Goal: Complete application form

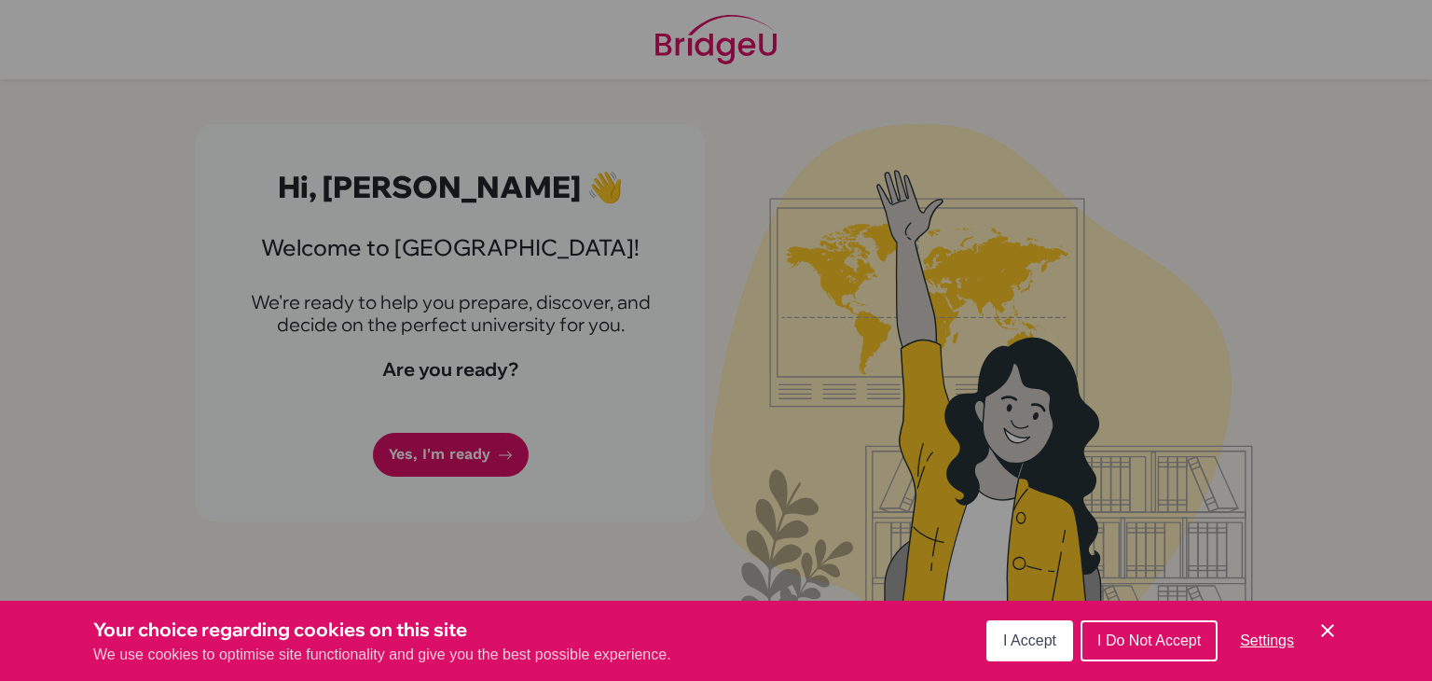
click at [1045, 640] on span "I Accept" at bounding box center [1029, 640] width 53 height 16
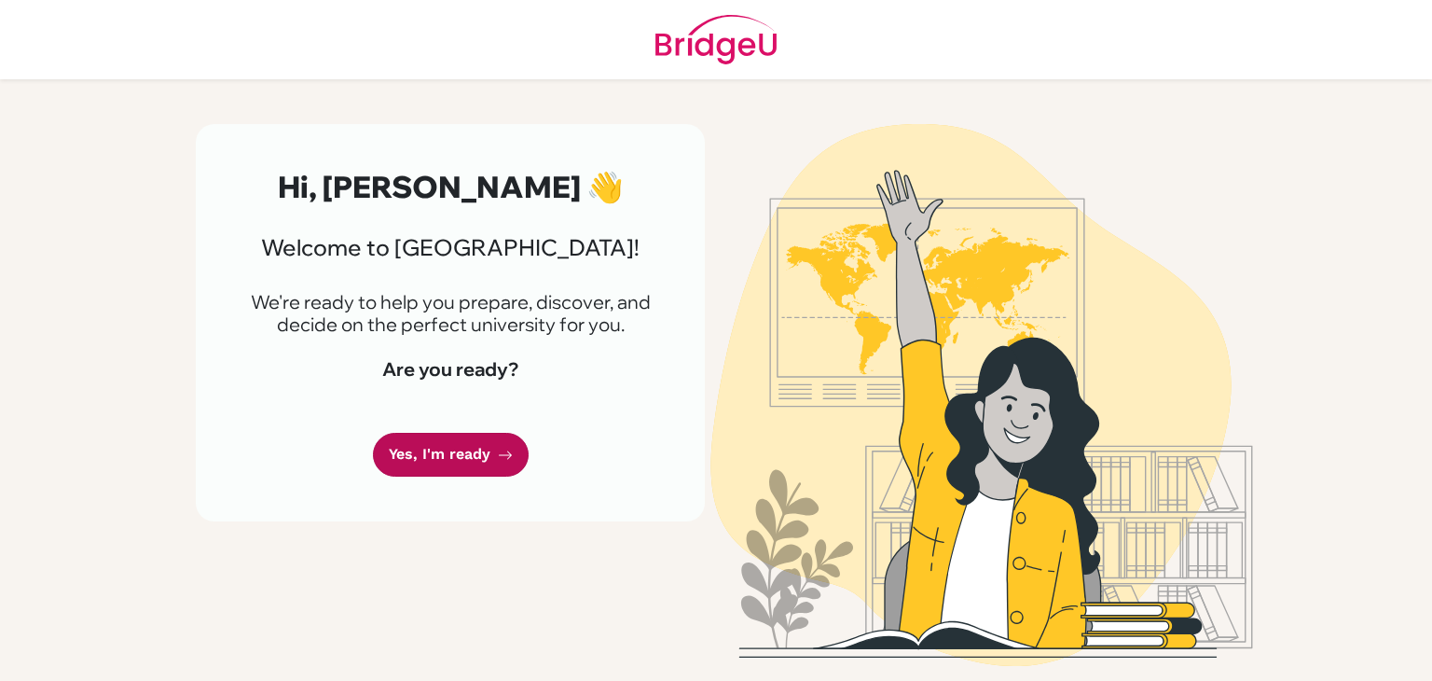
click at [488, 457] on link "Yes, I'm ready" at bounding box center [451, 455] width 156 height 44
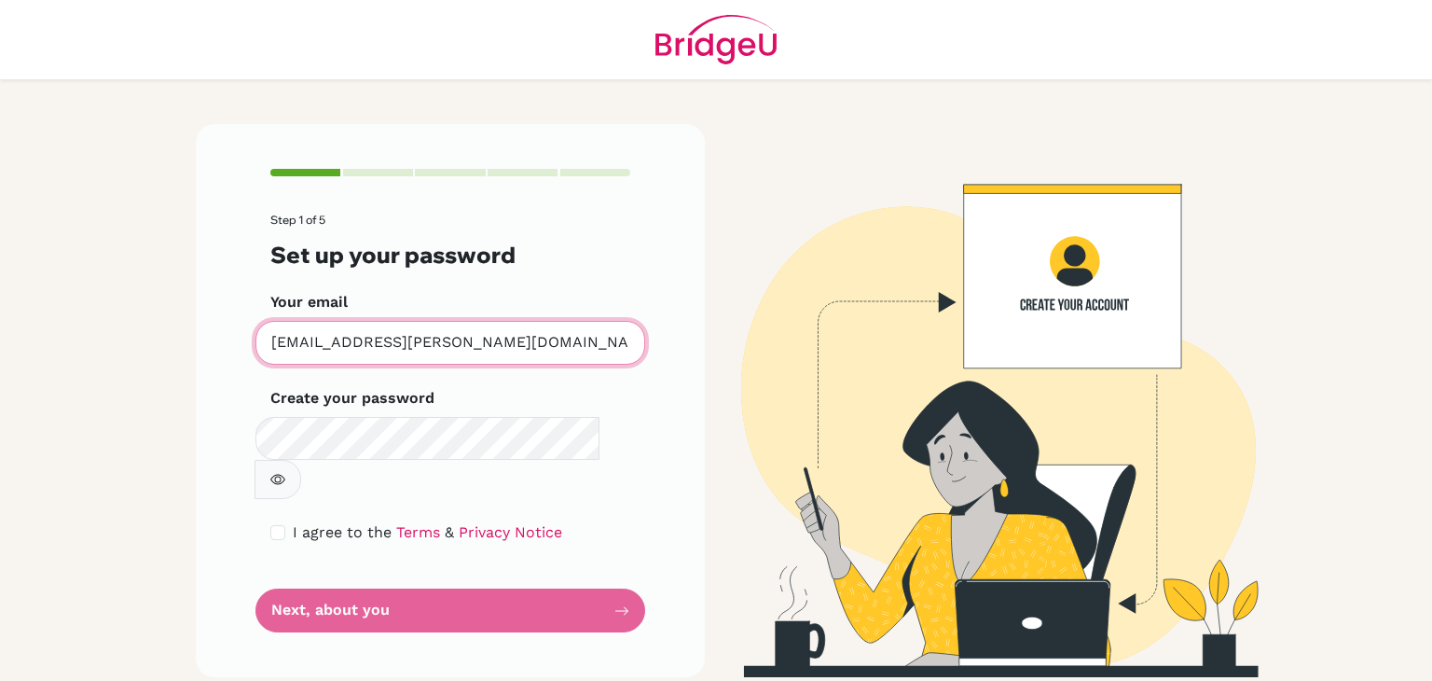
click at [496, 348] on input "kaylee.chang@tcs.ntpc.edu.tw" at bounding box center [450, 343] width 390 height 44
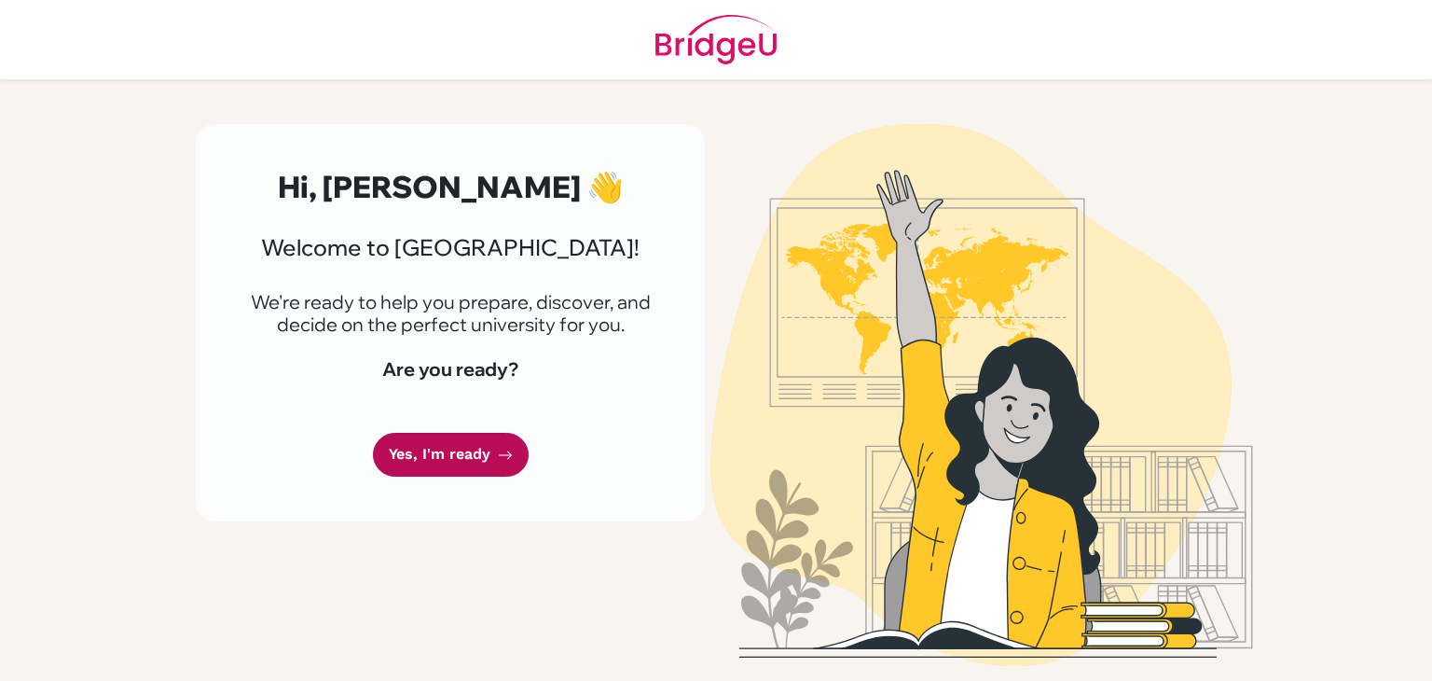
click at [399, 472] on link "Yes, I'm ready" at bounding box center [451, 455] width 156 height 44
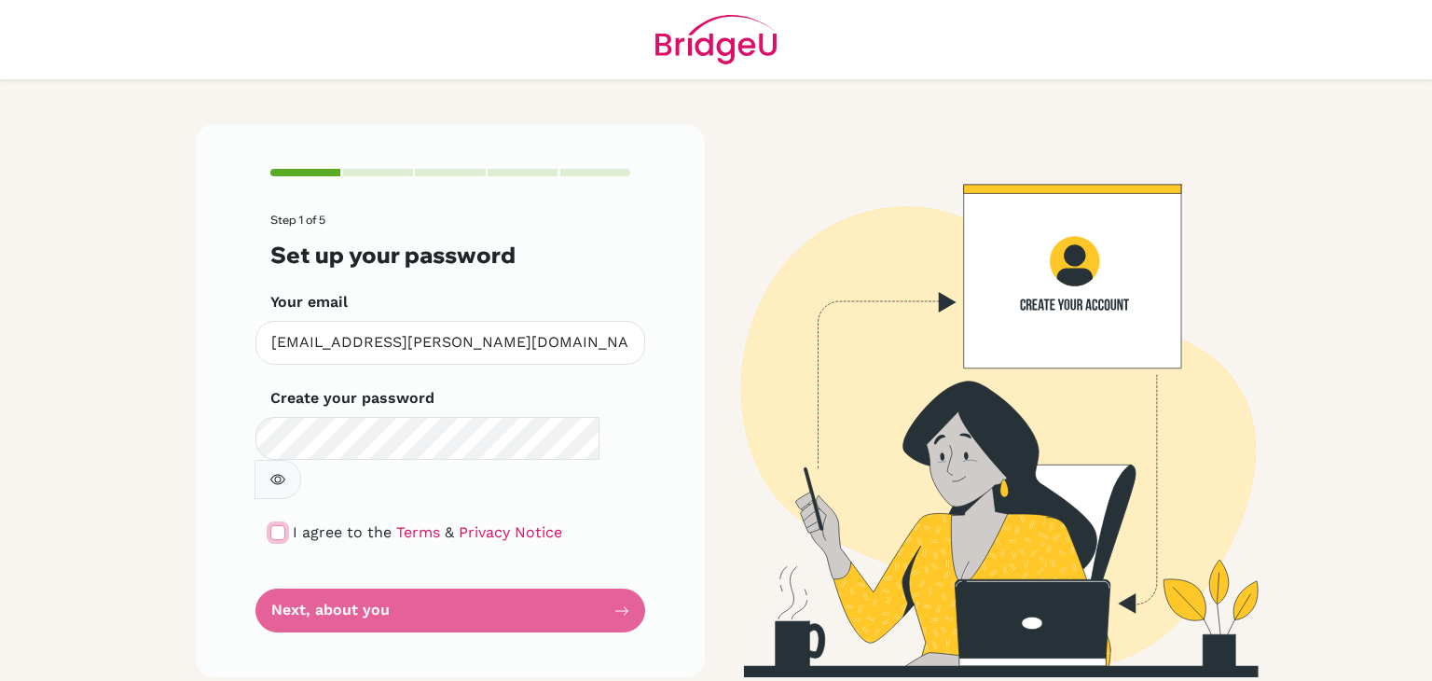
click at [280, 525] on input "checkbox" at bounding box center [277, 532] width 15 height 15
checkbox input "true"
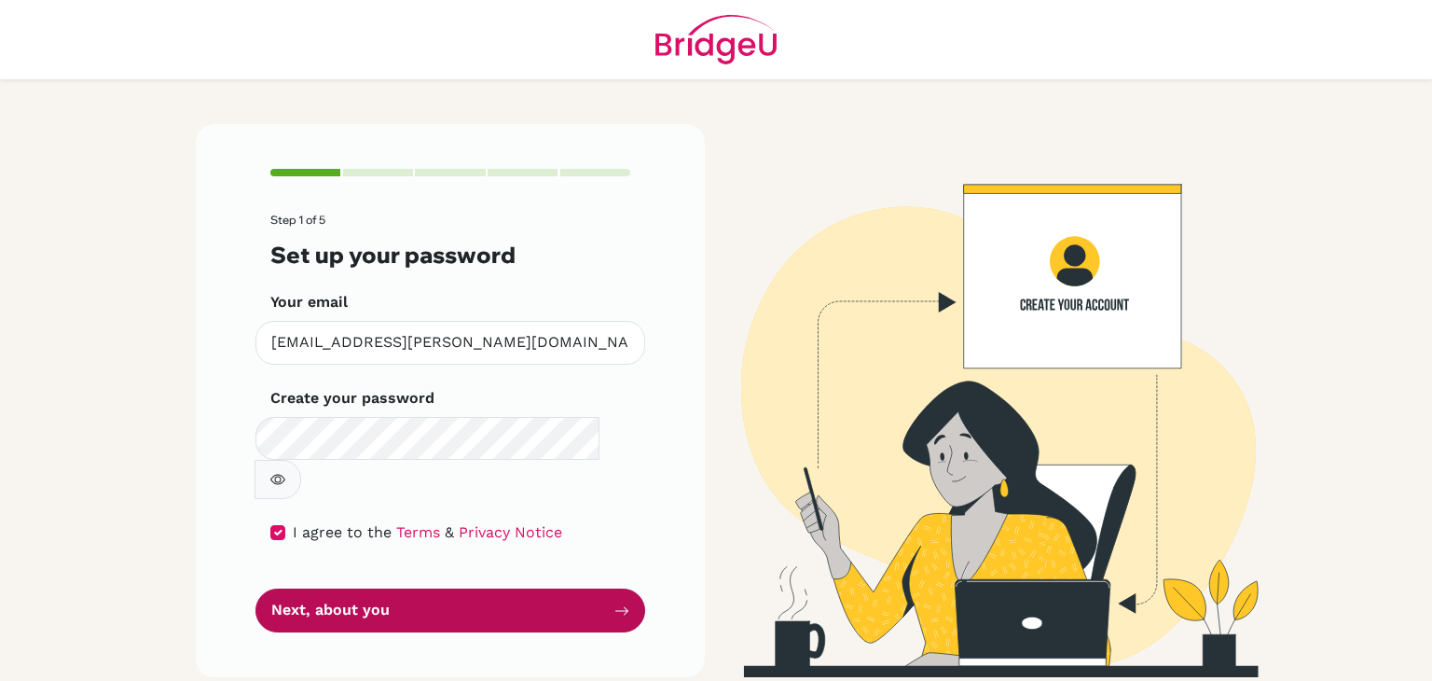
click at [316, 588] on button "Next, about you" at bounding box center [450, 610] width 390 height 44
